Goal: Task Accomplishment & Management: Use online tool/utility

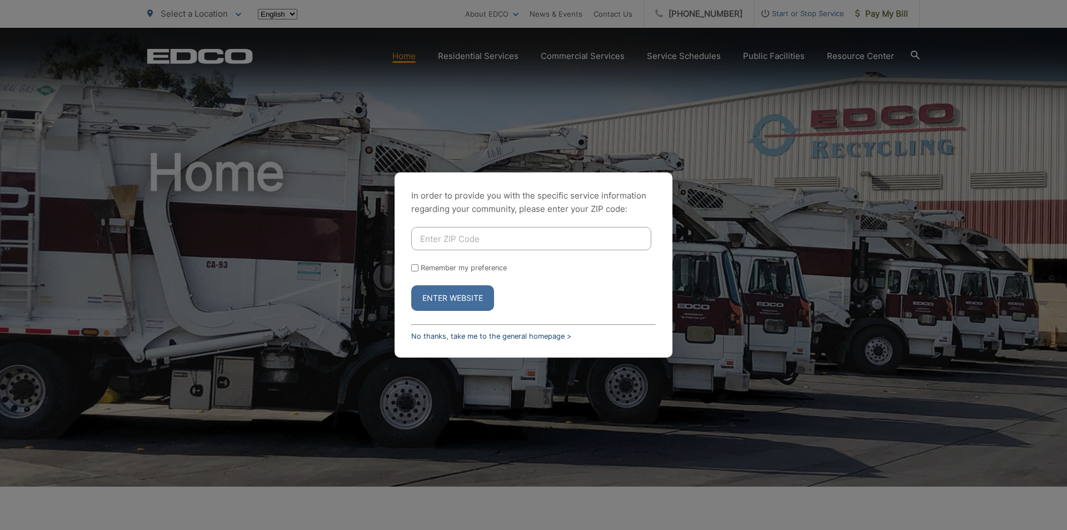
click at [461, 332] on link "No thanks, take me to the general homepage >" at bounding box center [491, 336] width 160 height 8
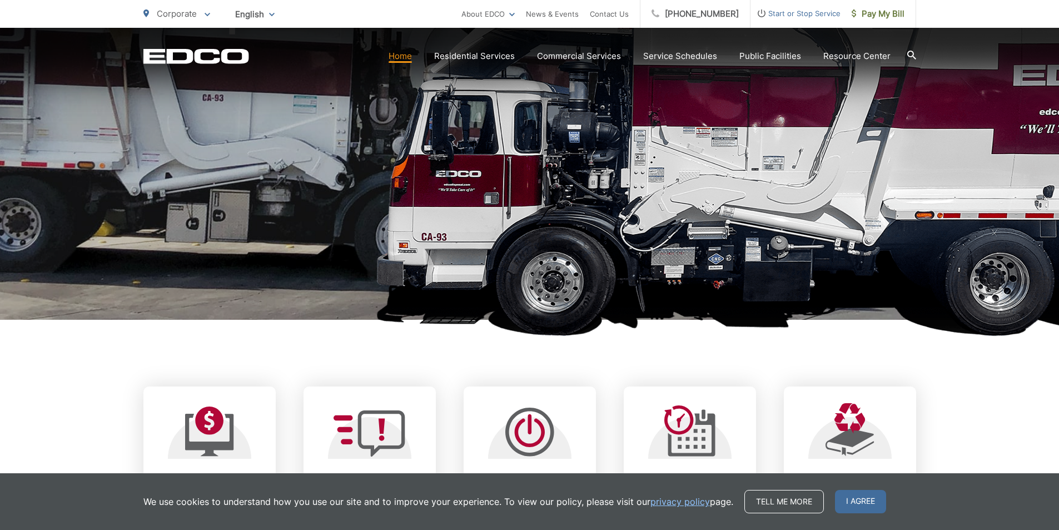
scroll to position [222, 0]
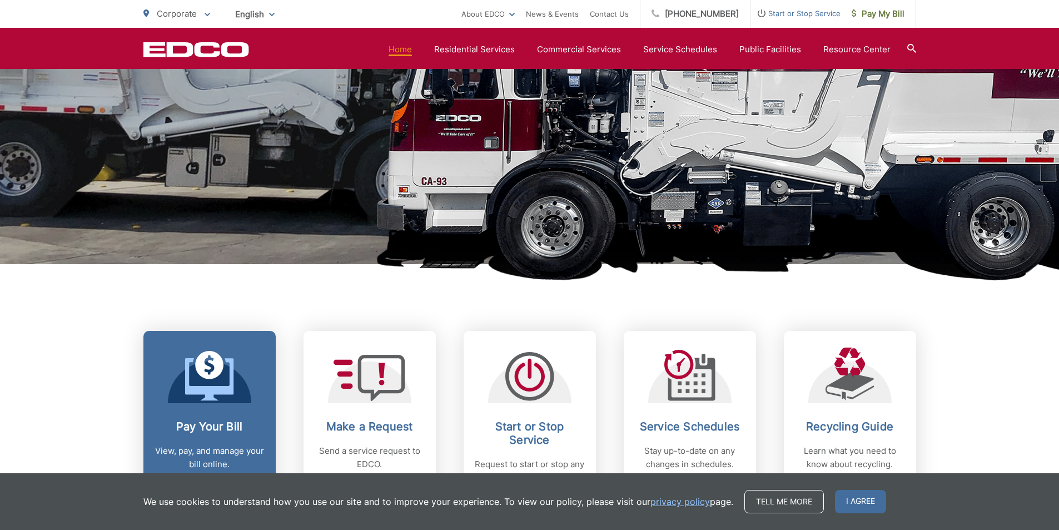
click at [213, 422] on h2 "Pay Your Bill" at bounding box center [210, 426] width 110 height 13
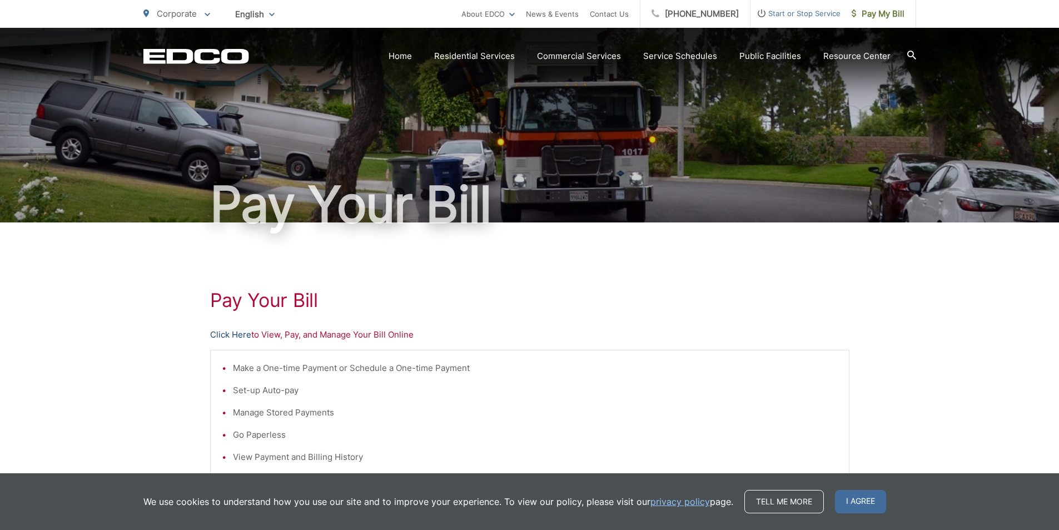
click at [226, 335] on link "Click Here" at bounding box center [230, 334] width 41 height 13
